Goal: Task Accomplishment & Management: Use online tool/utility

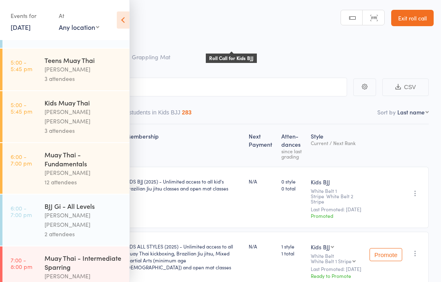
scroll to position [215, 0]
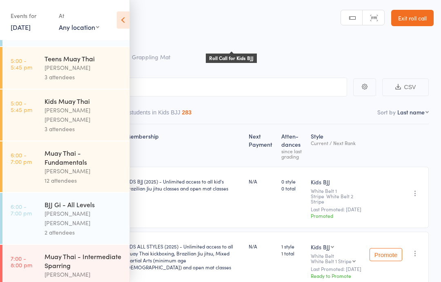
click at [71, 124] on div "3 attendees" at bounding box center [84, 128] width 78 height 9
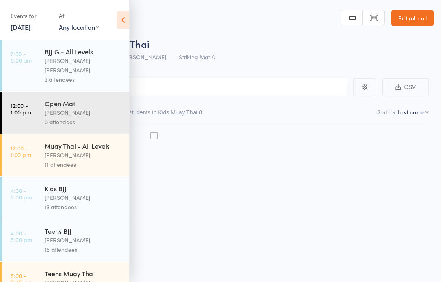
click at [72, 108] on div "[PERSON_NAME]" at bounding box center [84, 112] width 78 height 9
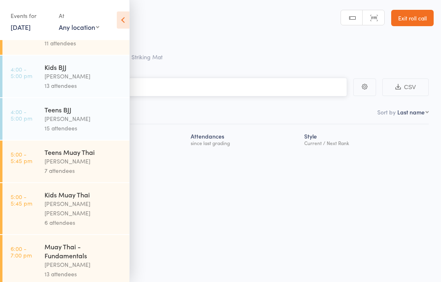
scroll to position [123, 0]
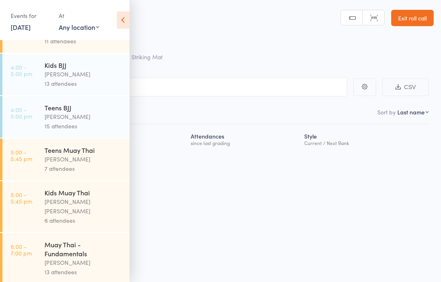
click at [90, 198] on div "[PERSON_NAME] [PERSON_NAME]" at bounding box center [84, 206] width 78 height 19
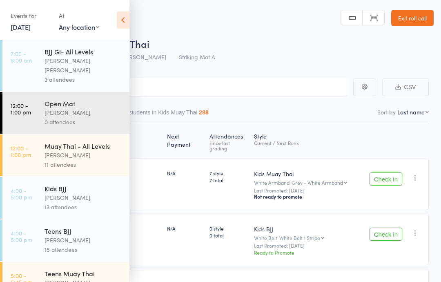
click at [301, 180] on select "Grey - White Armband Grey Armband Grey - Black Armband Yellow/White Armband Yel…" at bounding box center [320, 182] width 56 height 5
click at [183, 49] on div "Roll Call for Kids Muay Thai" at bounding box center [231, 43] width 405 height 13
click at [118, 20] on icon at bounding box center [123, 19] width 13 height 17
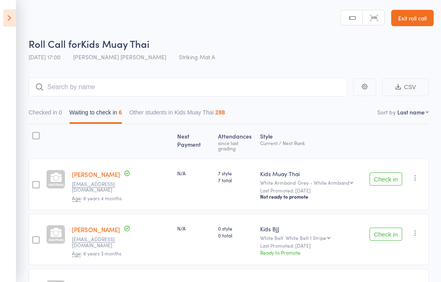
click at [385, 174] on button "Check in" at bounding box center [386, 178] width 33 height 13
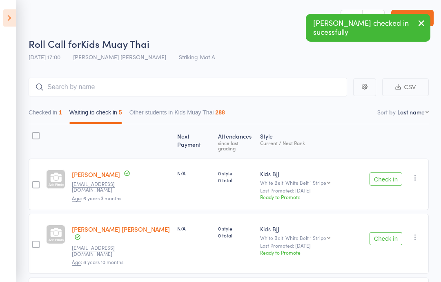
click at [5, 12] on icon at bounding box center [9, 17] width 13 height 17
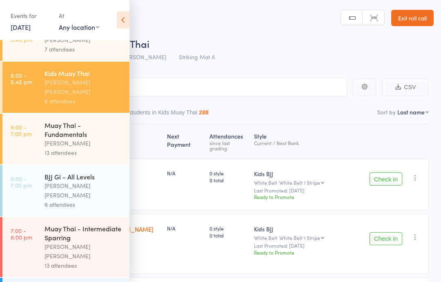
scroll to position [242, 0]
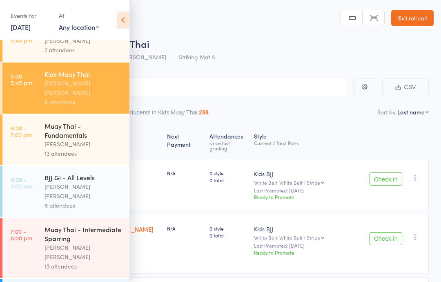
click at [78, 139] on div "[PERSON_NAME]" at bounding box center [84, 143] width 78 height 9
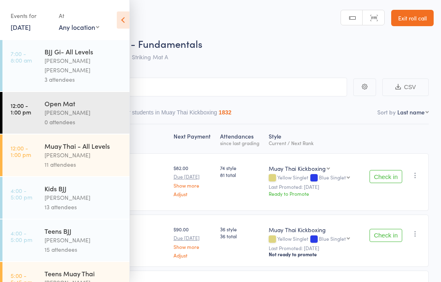
click at [126, 19] on icon at bounding box center [123, 19] width 13 height 17
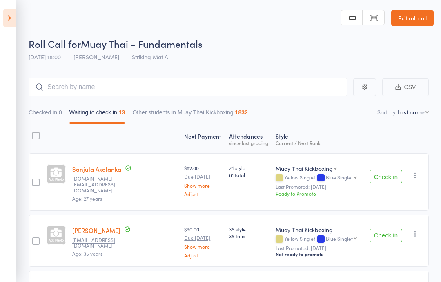
click at [385, 229] on button "Check in" at bounding box center [386, 235] width 33 height 13
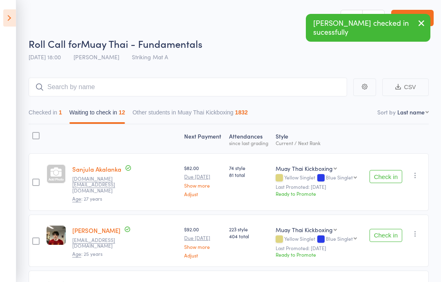
click at [417, 19] on icon "button" at bounding box center [421, 23] width 10 height 10
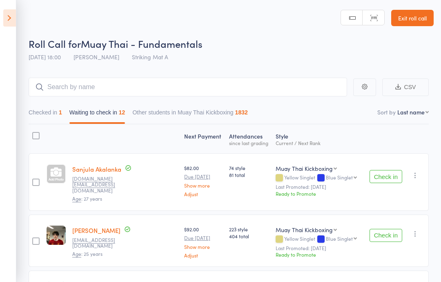
click at [3, 17] on icon at bounding box center [9, 17] width 13 height 17
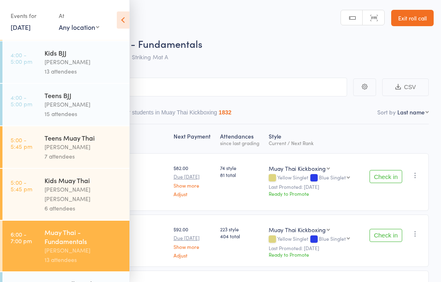
scroll to position [137, 0]
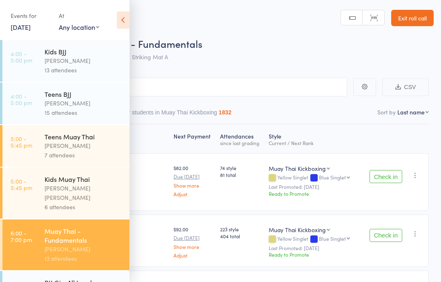
click at [45, 226] on div "Muay Thai - Fundamentals" at bounding box center [84, 235] width 78 height 18
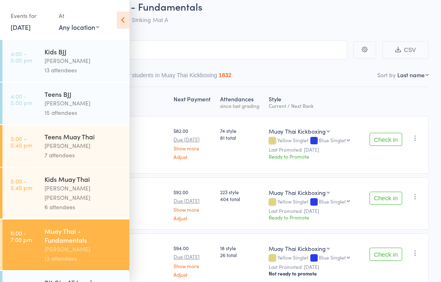
scroll to position [32, 0]
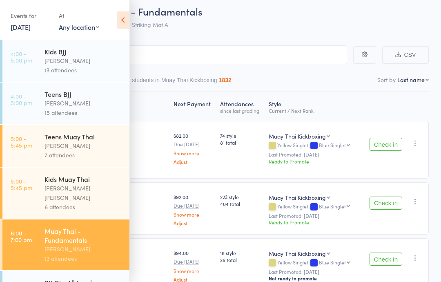
click at [232, 113] on div "since last grading" at bounding box center [241, 110] width 42 height 5
click at [118, 24] on icon at bounding box center [123, 19] width 13 height 17
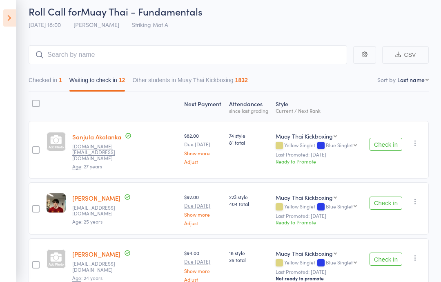
click at [46, 82] on button "Checked in 1" at bounding box center [45, 82] width 33 height 19
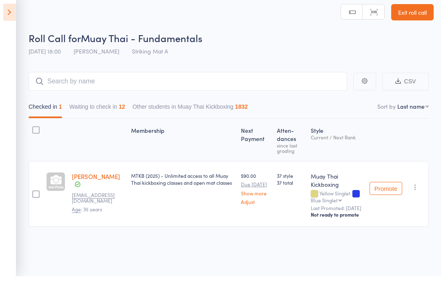
scroll to position [6, 0]
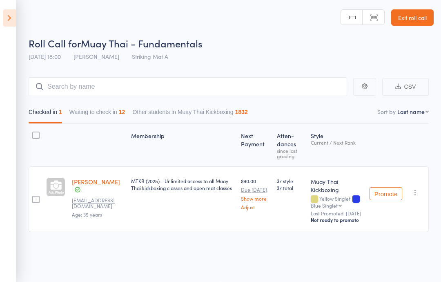
click at [97, 111] on button "Waiting to check in 12" at bounding box center [97, 114] width 56 height 19
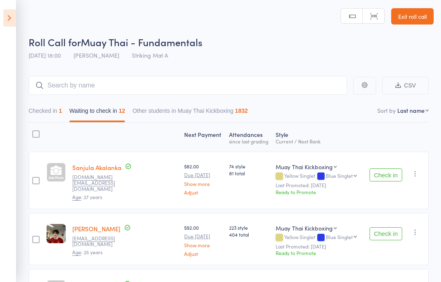
scroll to position [0, 0]
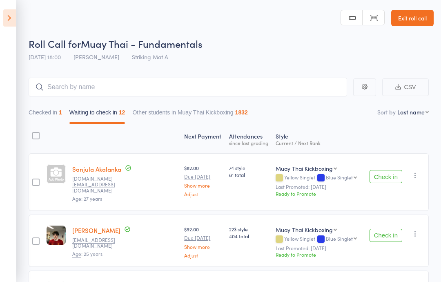
click at [152, 120] on button "Other students in Muay Thai Kickboxing 1832" at bounding box center [189, 114] width 115 height 19
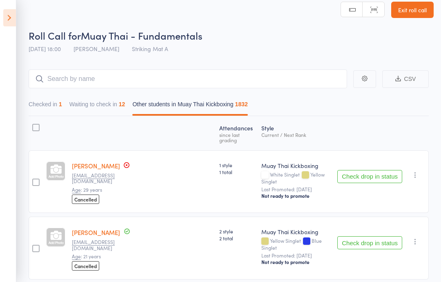
scroll to position [8, 0]
click at [76, 98] on button "Waiting to check in 12" at bounding box center [97, 106] width 56 height 19
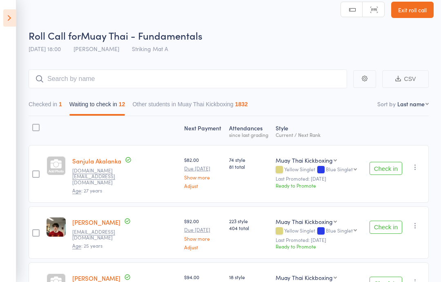
click at [0, 14] on aside "Events for [DATE] [DATE] [DATE] Sun Mon Tue Wed Thu Fri Sat 31 27 28 29 30 31 0…" at bounding box center [8, 141] width 16 height 282
click at [14, 16] on icon at bounding box center [9, 17] width 13 height 17
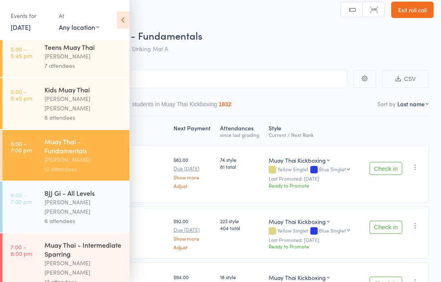
scroll to position [231, 0]
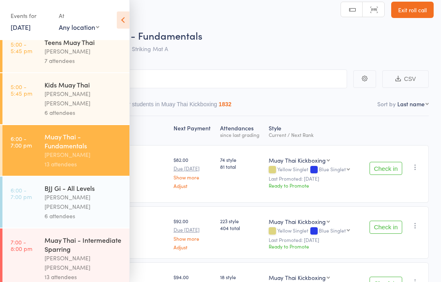
click at [30, 240] on link "7:00 - 8:00 pm Muay Thai - Intermediate Sparring Billy Sam 13 attendees" at bounding box center [65, 258] width 127 height 60
click at [40, 238] on link "7:00 - 8:00 pm Muay Thai - Intermediate Sparring Billy Sam 13 attendees" at bounding box center [65, 258] width 127 height 60
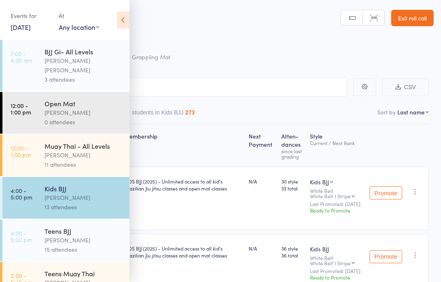
click at [117, 18] on icon at bounding box center [123, 19] width 13 height 17
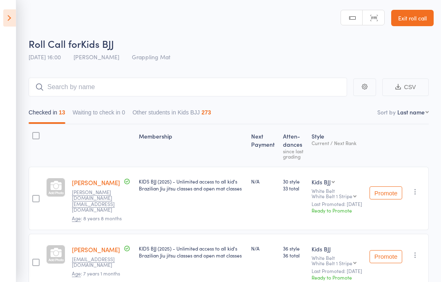
click at [4, 20] on icon at bounding box center [9, 17] width 13 height 17
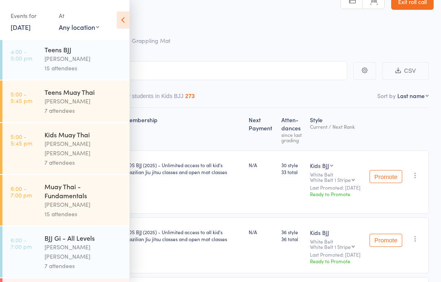
scroll to position [185, 0]
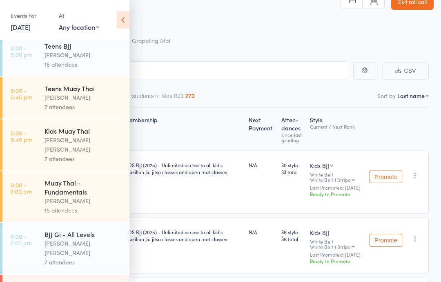
click at [84, 196] on div "[PERSON_NAME]" at bounding box center [84, 200] width 78 height 9
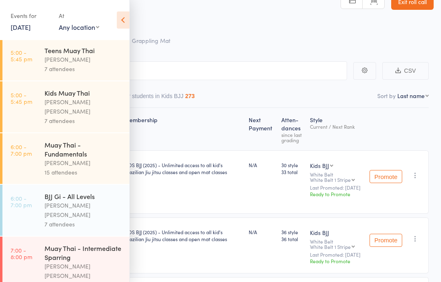
scroll to position [227, 0]
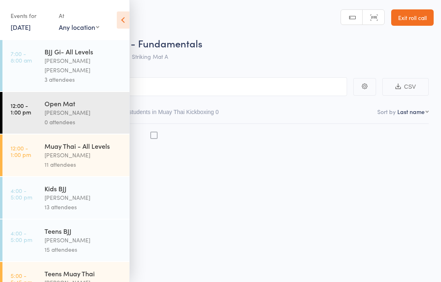
click at [53, 151] on div "[PERSON_NAME]" at bounding box center [84, 154] width 78 height 9
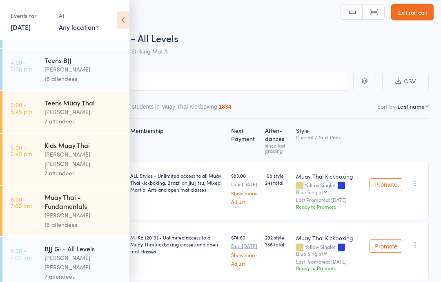
scroll to position [181, 0]
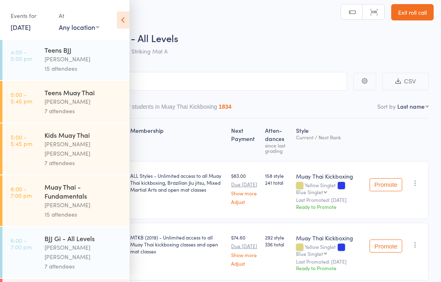
click at [14, 187] on link "6:00 - 7:00 pm Muay Thai - Fundamentals [PERSON_NAME] 15 attendees" at bounding box center [65, 200] width 127 height 51
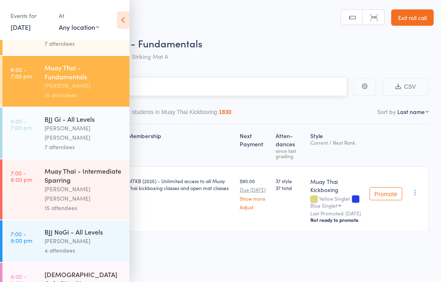
scroll to position [301, 0]
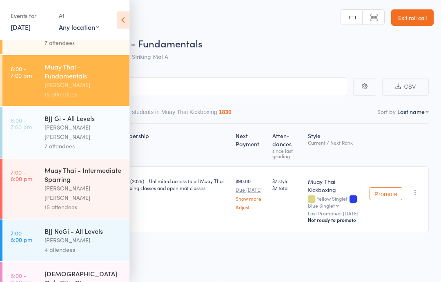
click at [127, 16] on icon at bounding box center [123, 19] width 13 height 17
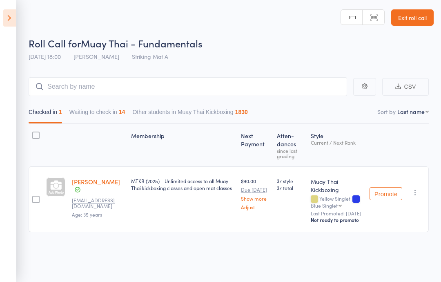
click at [361, 87] on button "button" at bounding box center [364, 87] width 23 height 18
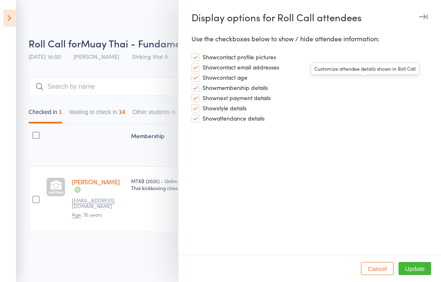
click at [423, 17] on icon "button" at bounding box center [423, 16] width 9 height 5
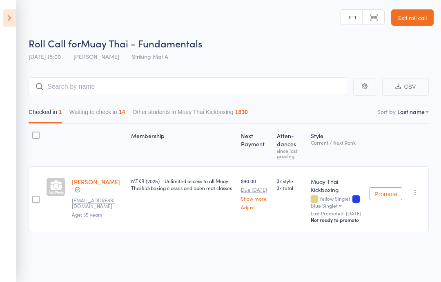
click at [108, 113] on button "Waiting to check in 14" at bounding box center [97, 114] width 56 height 19
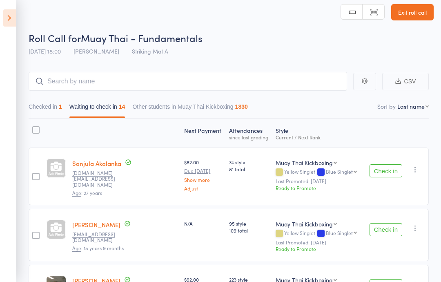
click at [2, 20] on aside "Events for [DATE] [DATE] [DATE] Sun Mon Tue Wed Thu Fri Sat 31 27 28 29 30 31 0…" at bounding box center [8, 141] width 16 height 282
click at [5, 15] on icon at bounding box center [9, 17] width 13 height 17
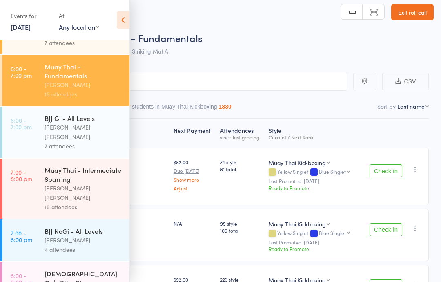
click at [88, 122] on div "[PERSON_NAME] [PERSON_NAME]" at bounding box center [84, 131] width 78 height 19
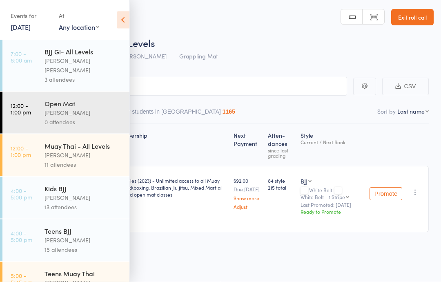
scroll to position [6, 0]
click at [124, 18] on icon at bounding box center [123, 19] width 13 height 17
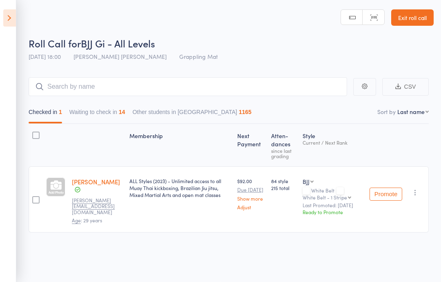
click at [6, 16] on icon at bounding box center [9, 17] width 13 height 17
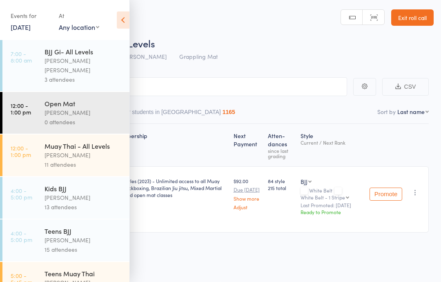
click at [89, 63] on div "[PERSON_NAME] [PERSON_NAME]" at bounding box center [84, 65] width 78 height 19
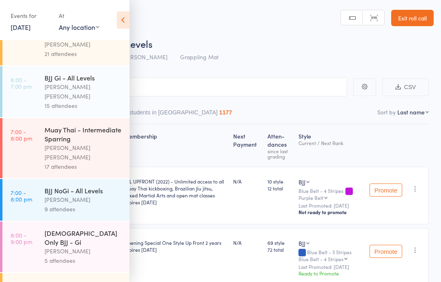
scroll to position [340, 0]
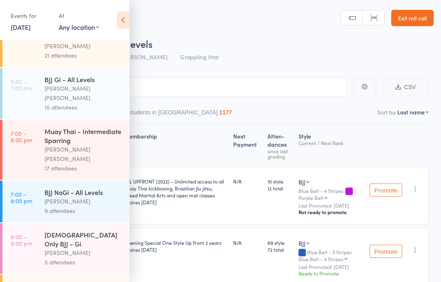
click at [96, 84] on div "[PERSON_NAME] [PERSON_NAME]" at bounding box center [84, 93] width 78 height 19
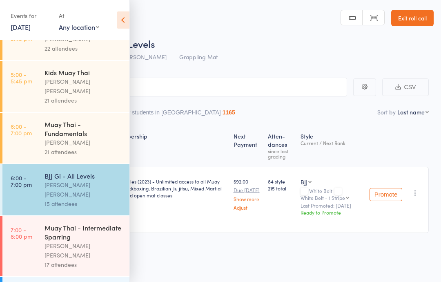
scroll to position [244, 0]
click at [88, 171] on div "BJJ Gi - All Levels" at bounding box center [84, 175] width 78 height 9
click at [244, 88] on input "search" at bounding box center [179, 87] width 335 height 19
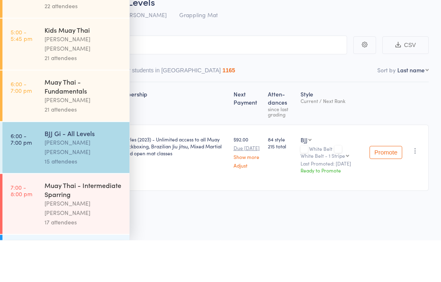
click at [265, 128] on div "Next Payment" at bounding box center [247, 145] width 35 height 35
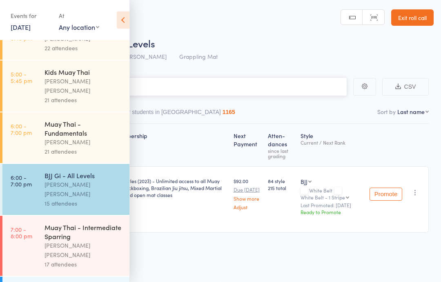
click at [299, 77] on input "search" at bounding box center [179, 86] width 335 height 19
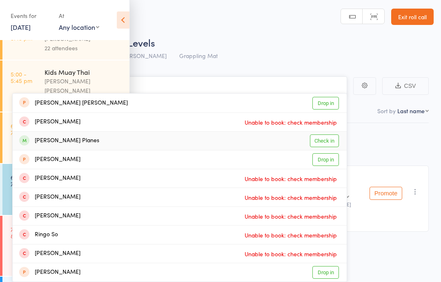
type input "Rit"
click at [191, 134] on div "[PERSON_NAME] Planes Check in" at bounding box center [180, 140] width 334 height 18
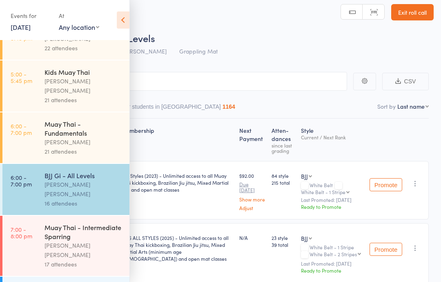
click at [31, 126] on link "6:00 - 7:00 pm Muay Thai - Fundamentals [PERSON_NAME] 21 attendees" at bounding box center [65, 137] width 127 height 51
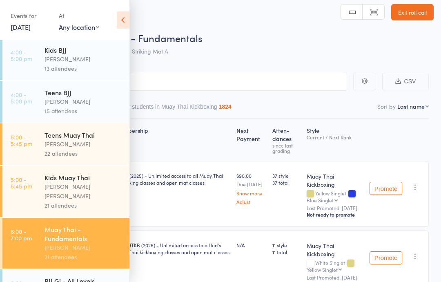
scroll to position [138, 0]
click at [265, 85] on input "search" at bounding box center [179, 81] width 335 height 19
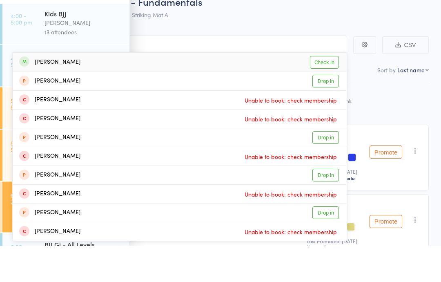
type input "Valt"
click at [332, 92] on link "Check in" at bounding box center [324, 98] width 29 height 13
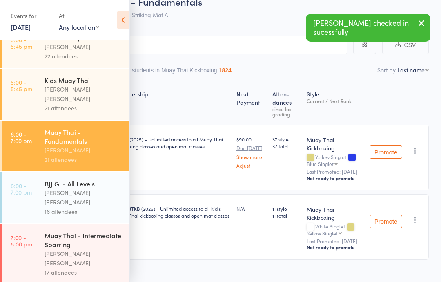
scroll to position [236, 0]
click at [44, 232] on link "7:00 - 8:00 pm Muay Thai - Intermediate Sparring [PERSON_NAME] [PERSON_NAME] 17…" at bounding box center [65, 253] width 127 height 60
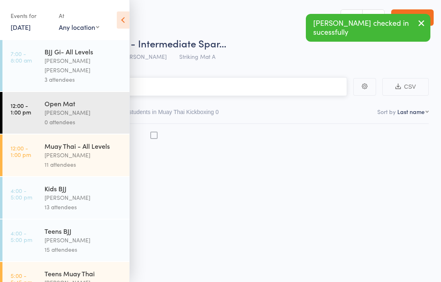
scroll to position [6, 0]
click at [244, 85] on input "search" at bounding box center [179, 86] width 335 height 19
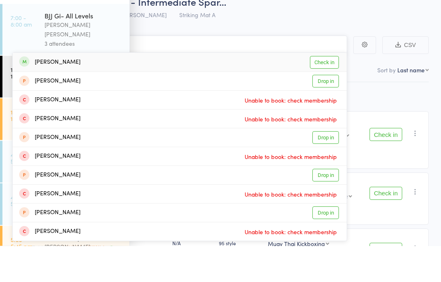
type input "Valt"
click at [328, 92] on link "Check in" at bounding box center [324, 98] width 29 height 13
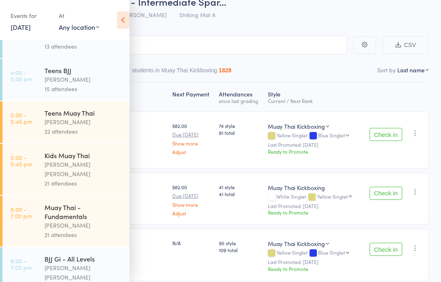
scroll to position [187, 0]
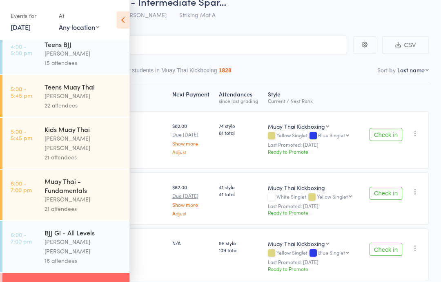
click at [79, 180] on div "Muay Thai - Fundamentals" at bounding box center [84, 185] width 78 height 18
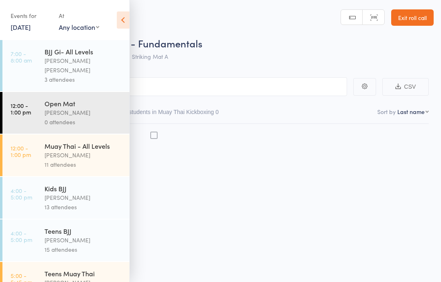
scroll to position [6, 0]
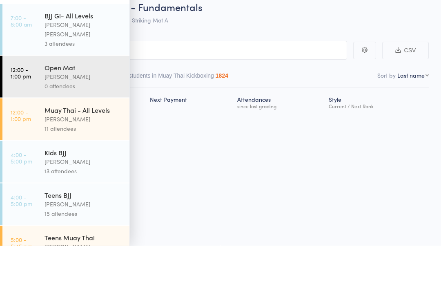
click at [88, 108] on div "[PERSON_NAME]" at bounding box center [84, 112] width 78 height 9
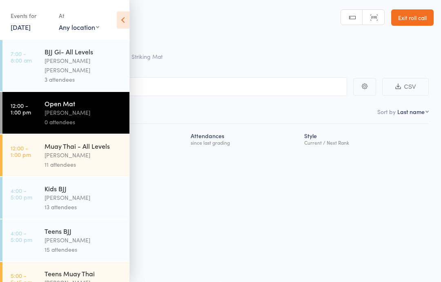
click at [230, 78] on input "search" at bounding box center [179, 86] width 335 height 19
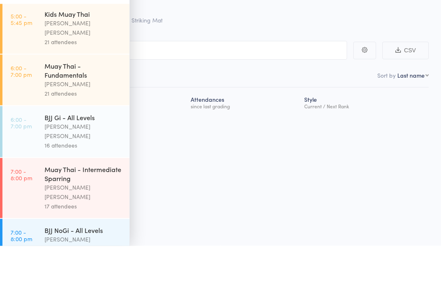
scroll to position [278, 0]
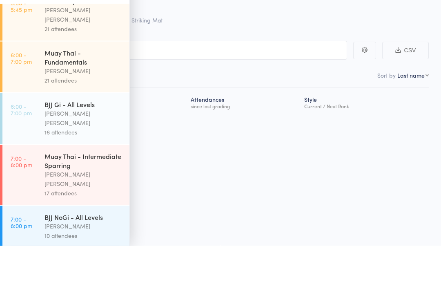
click at [78, 85] on div "Muay Thai - Fundamentals" at bounding box center [84, 94] width 78 height 18
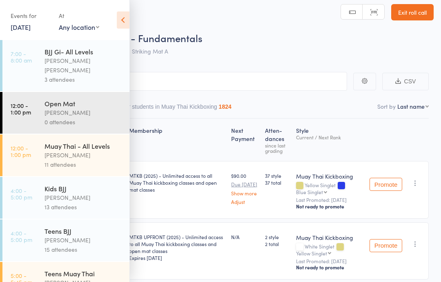
click at [222, 85] on input "search" at bounding box center [179, 81] width 335 height 19
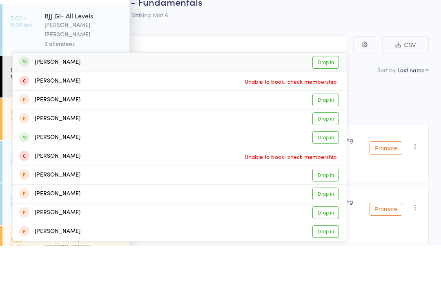
type input "[PERSON_NAME]"
click at [325, 92] on link "Drop in" at bounding box center [325, 98] width 27 height 13
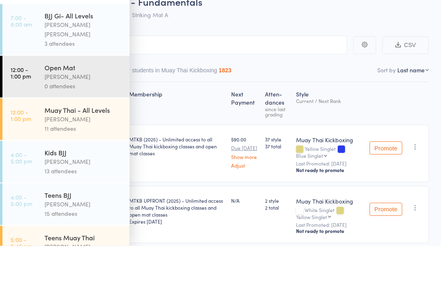
click at [402, 31] on div "Roll Call for Muay Thai - Fundamentals [DATE] 18:00 [PERSON_NAME] Striking Mat A" at bounding box center [231, 45] width 405 height 29
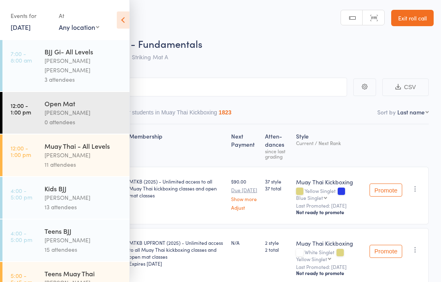
click at [416, 19] on link "Exit roll call" at bounding box center [412, 18] width 42 height 16
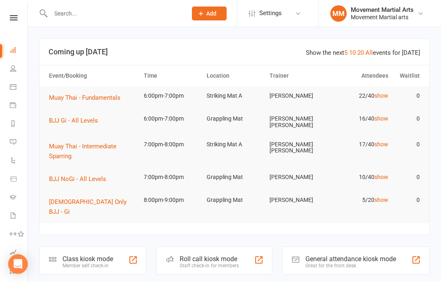
click at [105, 263] on div "Member self check-in" at bounding box center [87, 266] width 51 height 6
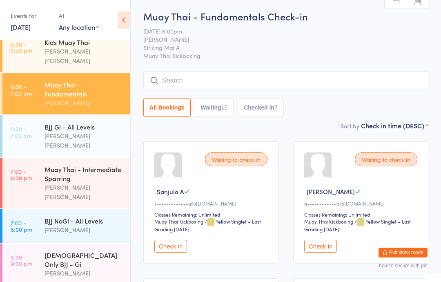
scroll to position [223, 0]
click at [63, 225] on div "[PERSON_NAME]" at bounding box center [84, 229] width 79 height 9
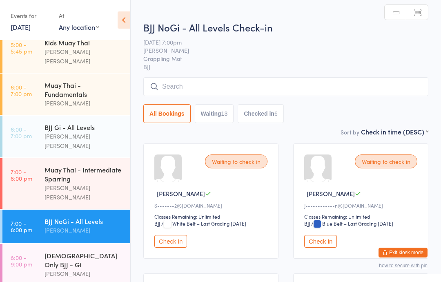
click at [191, 102] on div "All Bookings Waiting 13 Checked in 6" at bounding box center [285, 100] width 285 height 46
click at [209, 93] on input "search" at bounding box center [285, 86] width 285 height 19
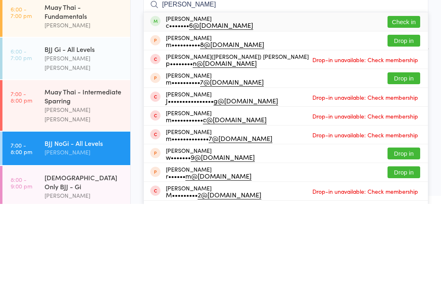
type input "Marcus chang"
click at [413, 94] on button "Check in" at bounding box center [403, 100] width 33 height 12
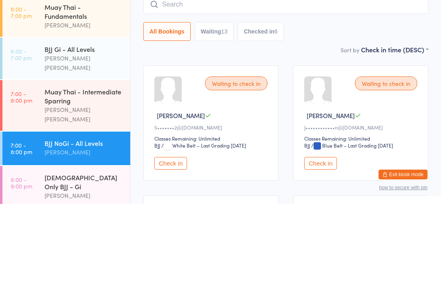
scroll to position [78, 0]
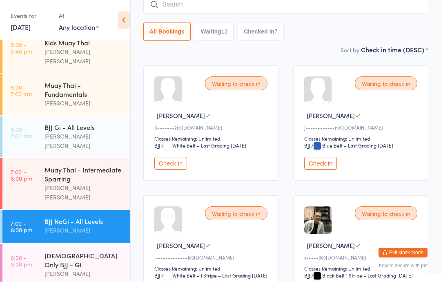
click at [78, 165] on div "Muay Thai - Intermediate Sparring" at bounding box center [84, 174] width 79 height 18
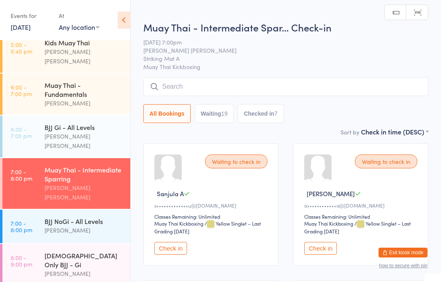
click at [214, 85] on input "search" at bounding box center [285, 86] width 285 height 19
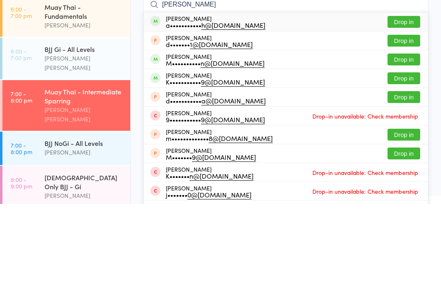
type input "Kanish"
click at [412, 94] on button "Drop in" at bounding box center [403, 100] width 33 height 12
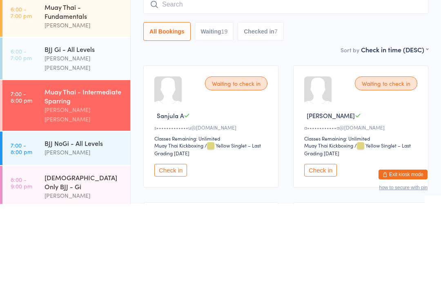
scroll to position [78, 0]
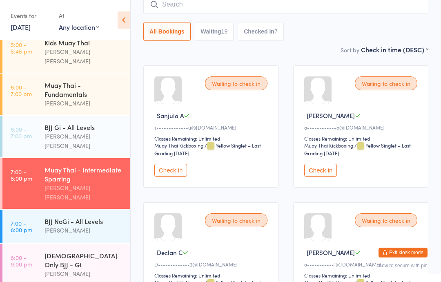
click at [410, 20] on div "All Bookings Waiting 19 Checked in 7" at bounding box center [285, 18] width 285 height 46
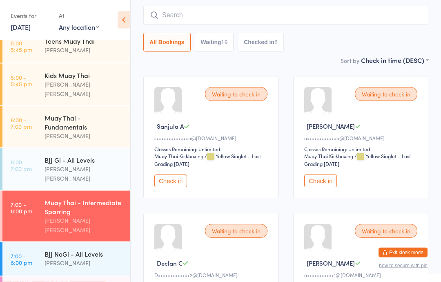
scroll to position [0, 0]
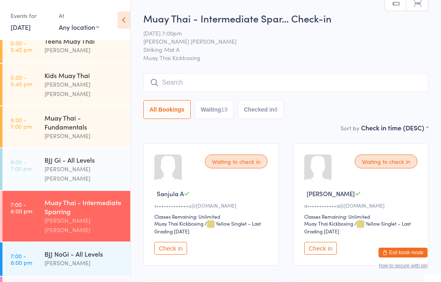
click at [280, 80] on input "search" at bounding box center [285, 82] width 285 height 19
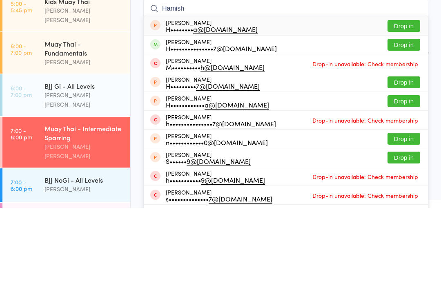
type input "Hamish"
click at [407, 113] on button "Drop in" at bounding box center [403, 119] width 33 height 12
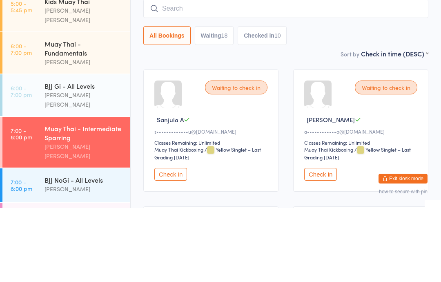
click at [345, 124] on label "Sort by" at bounding box center [350, 128] width 19 height 8
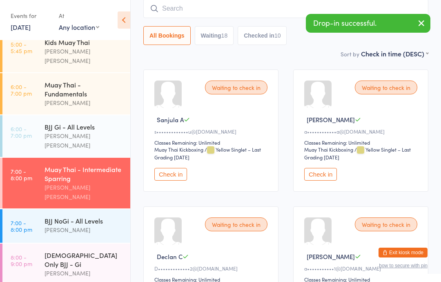
scroll to position [223, 0]
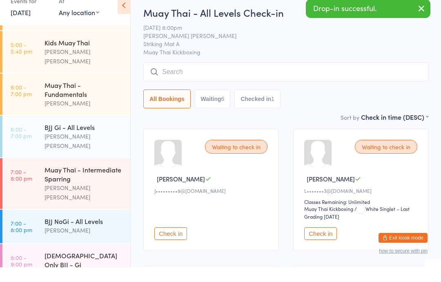
scroll to position [14, 0]
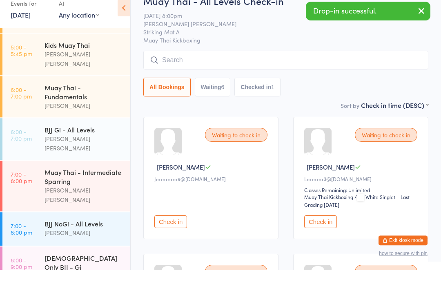
click at [325, 71] on input "search" at bounding box center [285, 72] width 285 height 19
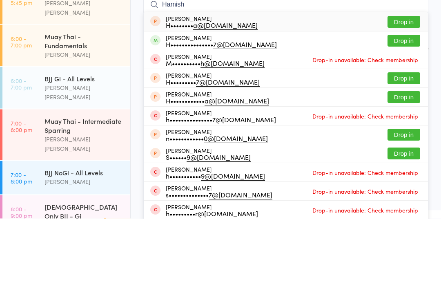
type input "Hamish"
click at [408, 98] on button "Drop in" at bounding box center [403, 104] width 33 height 12
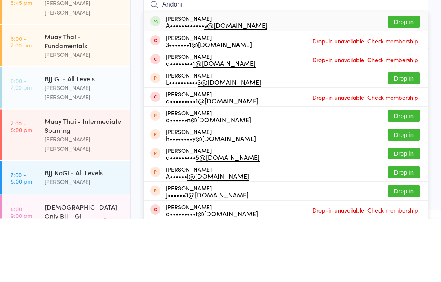
type input "Andoni"
click at [405, 80] on button "Drop in" at bounding box center [403, 86] width 33 height 12
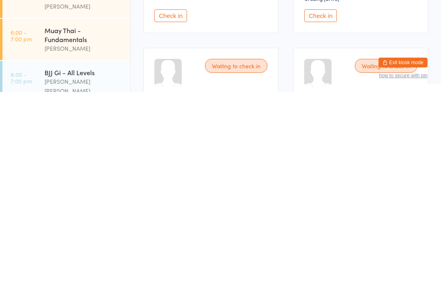
scroll to position [87, 0]
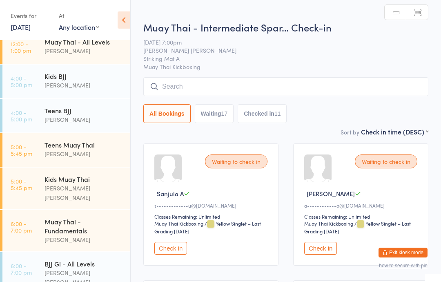
click at [320, 90] on input "search" at bounding box center [285, 86] width 285 height 19
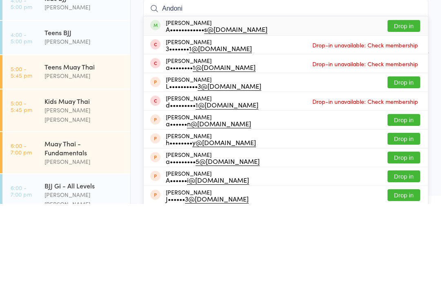
type input "Andoni"
click at [407, 98] on button "Drop in" at bounding box center [403, 104] width 33 height 12
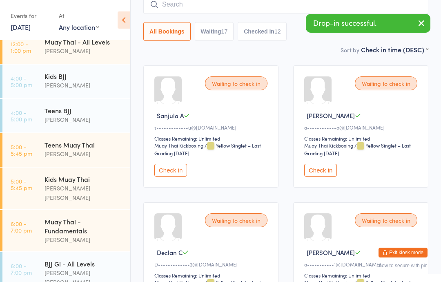
click at [252, 24] on button "Checked in 12" at bounding box center [262, 31] width 49 height 19
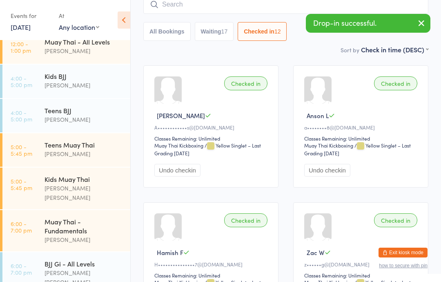
click at [265, 5] on input "search" at bounding box center [285, 4] width 285 height 19
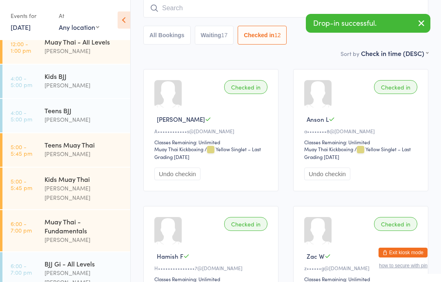
scroll to position [74, 0]
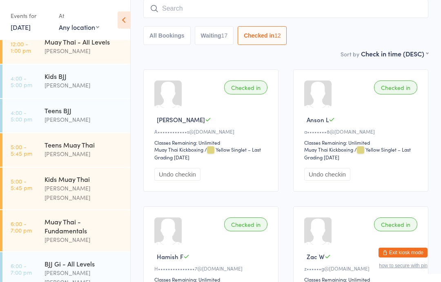
click at [175, 34] on button "All Bookings" at bounding box center [166, 35] width 47 height 19
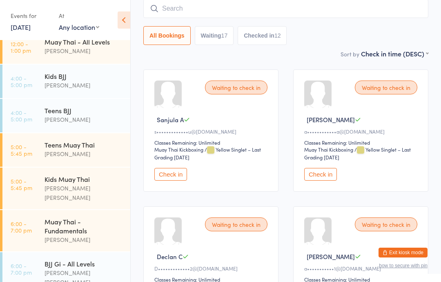
click at [209, 7] on input "search" at bounding box center [285, 8] width 285 height 19
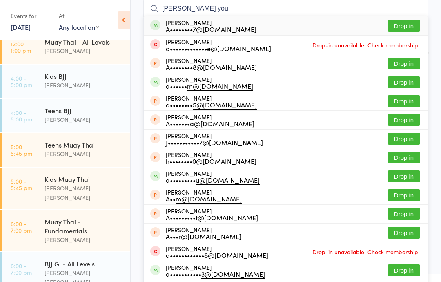
type input "Adam you"
click at [411, 27] on button "Drop in" at bounding box center [403, 26] width 33 height 12
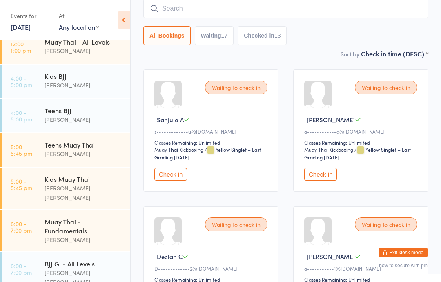
click at [203, 9] on input "search" at bounding box center [285, 8] width 285 height 19
type input "E"
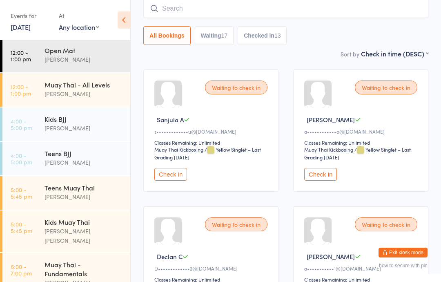
scroll to position [71, 0]
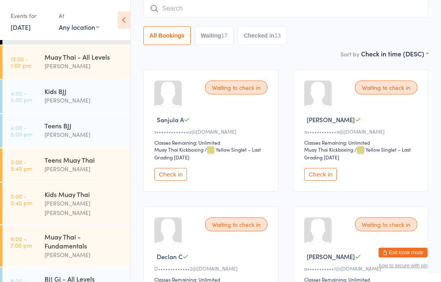
click at [95, 61] on div "[PERSON_NAME]" at bounding box center [84, 65] width 79 height 9
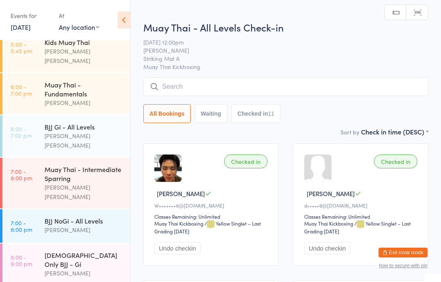
scroll to position [223, 0]
click at [114, 216] on div "BJJ NoGi - All Levels" at bounding box center [84, 220] width 79 height 9
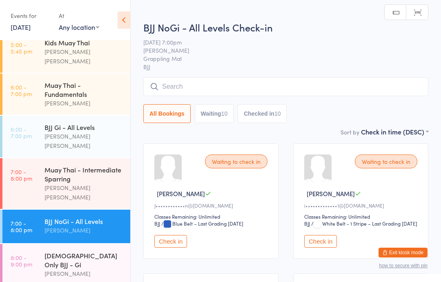
click at [221, 86] on input "search" at bounding box center [285, 86] width 285 height 19
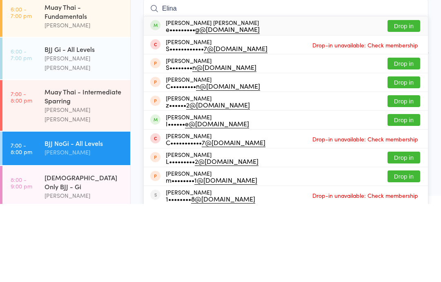
type input "Elina"
click at [403, 98] on button "Drop in" at bounding box center [403, 104] width 33 height 12
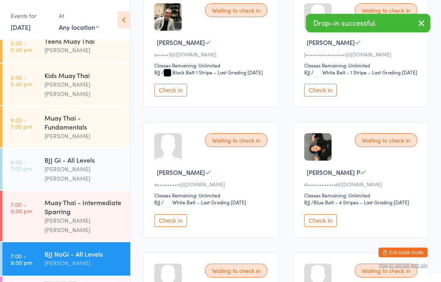
scroll to position [307, 0]
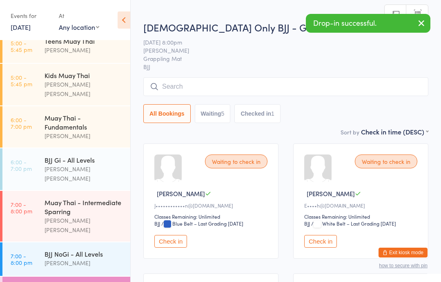
click at [204, 93] on input "search" at bounding box center [285, 86] width 285 height 19
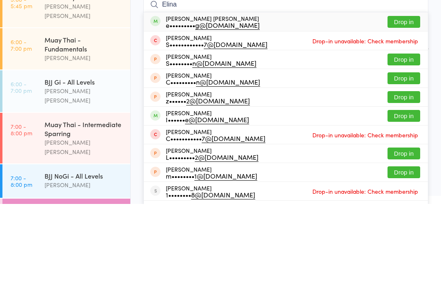
type input "Elina"
click at [409, 94] on button "Drop in" at bounding box center [403, 100] width 33 height 12
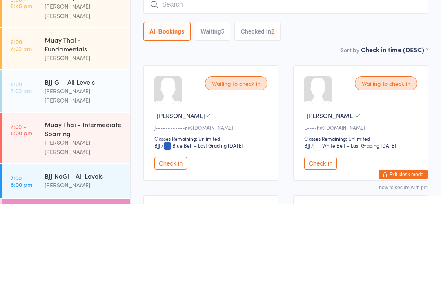
scroll to position [78, 0]
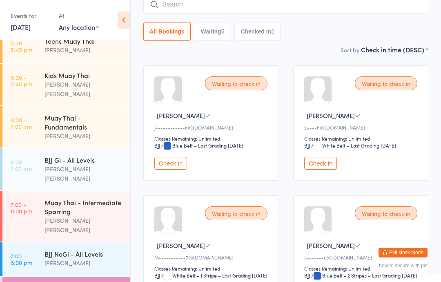
click at [246, 7] on input "search" at bounding box center [285, 4] width 285 height 19
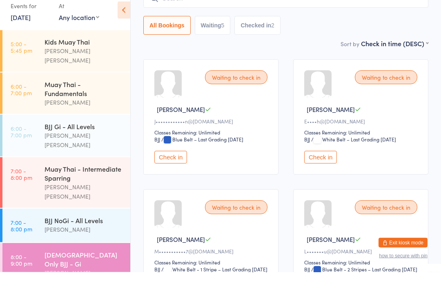
scroll to position [84, 0]
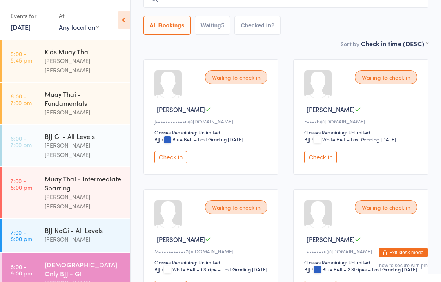
click at [52, 174] on div "Muay Thai - Intermediate Sparring" at bounding box center [84, 183] width 79 height 18
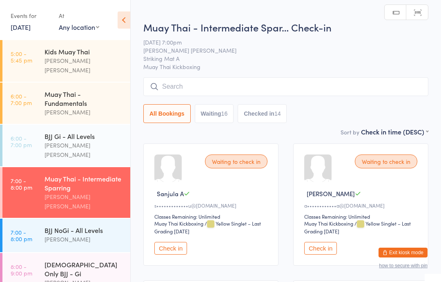
click at [327, 92] on input "search" at bounding box center [285, 86] width 285 height 19
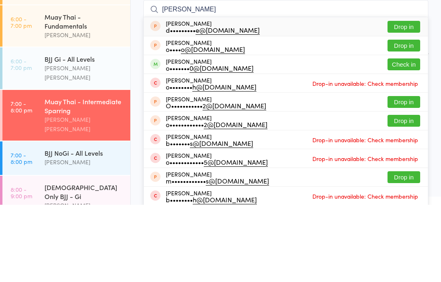
type input "Owen"
click at [400, 136] on button "Check in" at bounding box center [403, 142] width 33 height 12
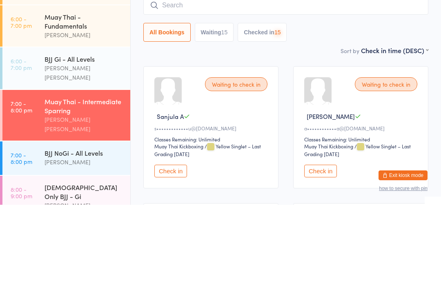
scroll to position [77, 0]
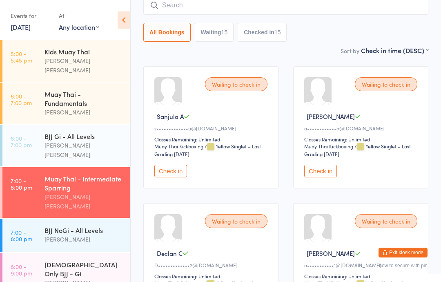
click at [38, 218] on link "7:00 - 8:00 pm BJJ NoGi - All Levels Andrew Husmann" at bounding box center [66, 234] width 128 height 33
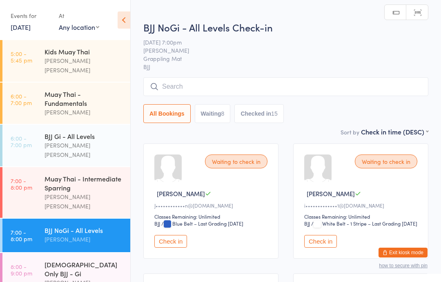
click at [214, 122] on button "Waiting 8" at bounding box center [213, 113] width 36 height 19
select select "0"
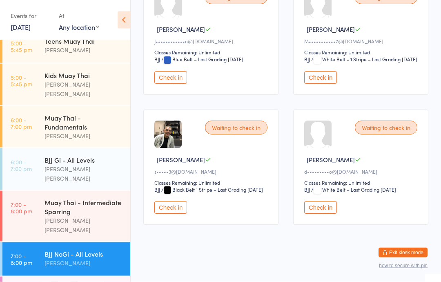
scroll to position [425, 0]
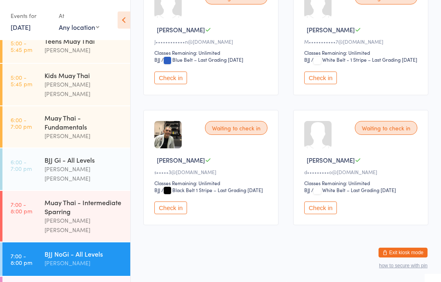
click at [323, 214] on button "Check in" at bounding box center [320, 207] width 33 height 13
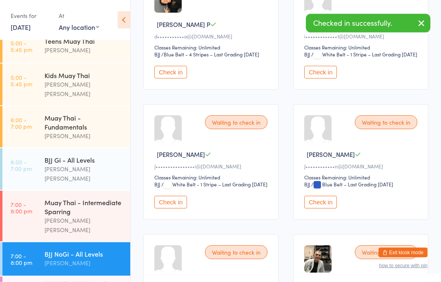
scroll to position [170, 0]
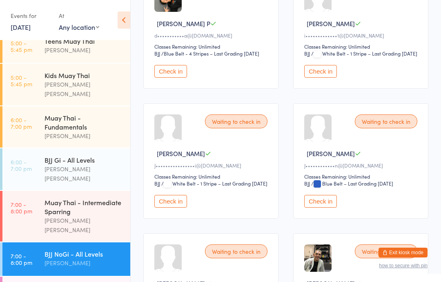
click at [86, 198] on div "Muay Thai - Intermediate Sparring" at bounding box center [84, 207] width 79 height 18
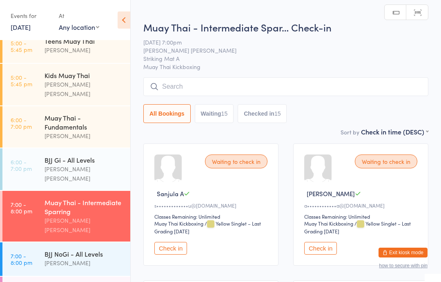
click at [261, 91] on input "search" at bounding box center [285, 86] width 285 height 19
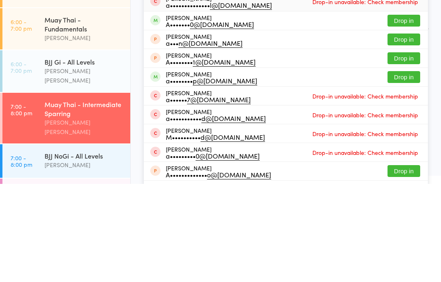
type input "Aida"
click at [410, 169] on button "Drop in" at bounding box center [403, 175] width 33 height 12
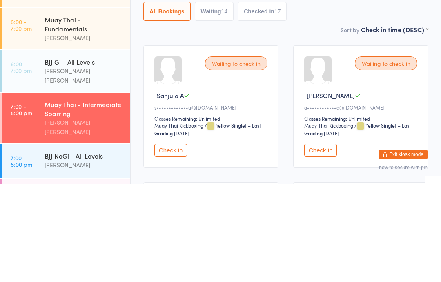
click at [62, 198] on div "Muay Thai - Intermediate Sparring" at bounding box center [84, 207] width 79 height 18
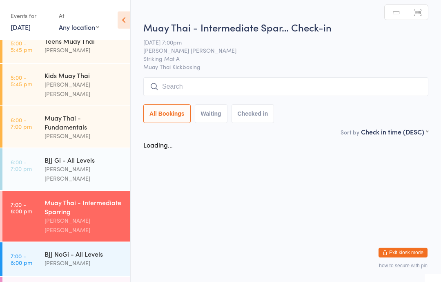
click at [220, 90] on input "search" at bounding box center [285, 86] width 285 height 19
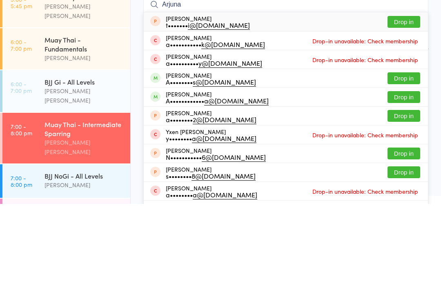
type input "Arjuna"
click at [406, 150] on button "Drop in" at bounding box center [403, 156] width 33 height 12
